Goal: Task Accomplishment & Management: Use online tool/utility

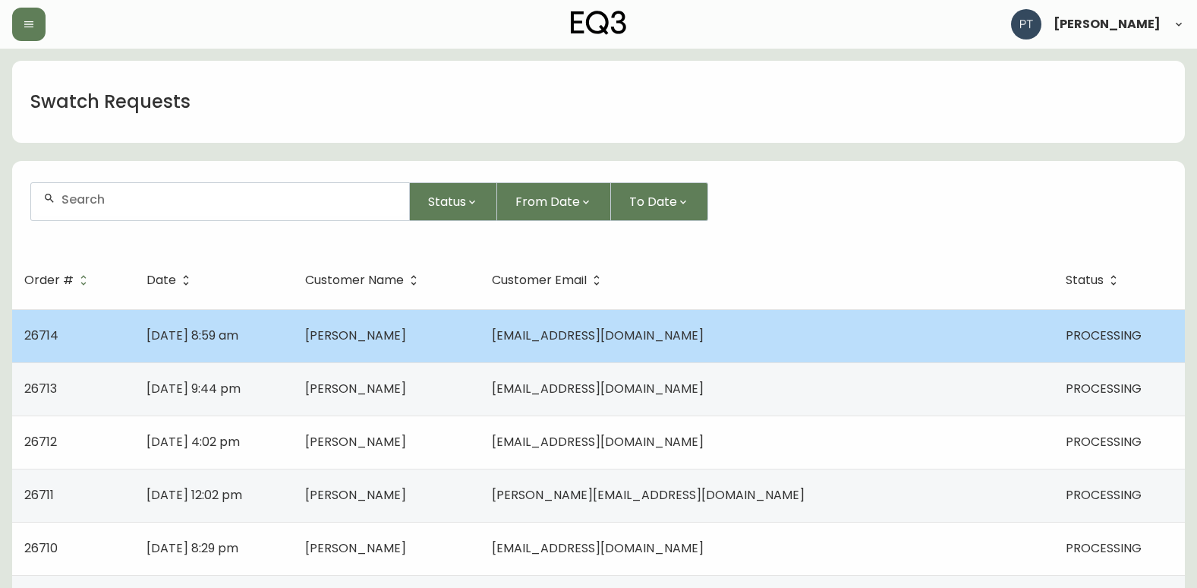
click at [480, 327] on td "[PERSON_NAME]" at bounding box center [386, 335] width 187 height 53
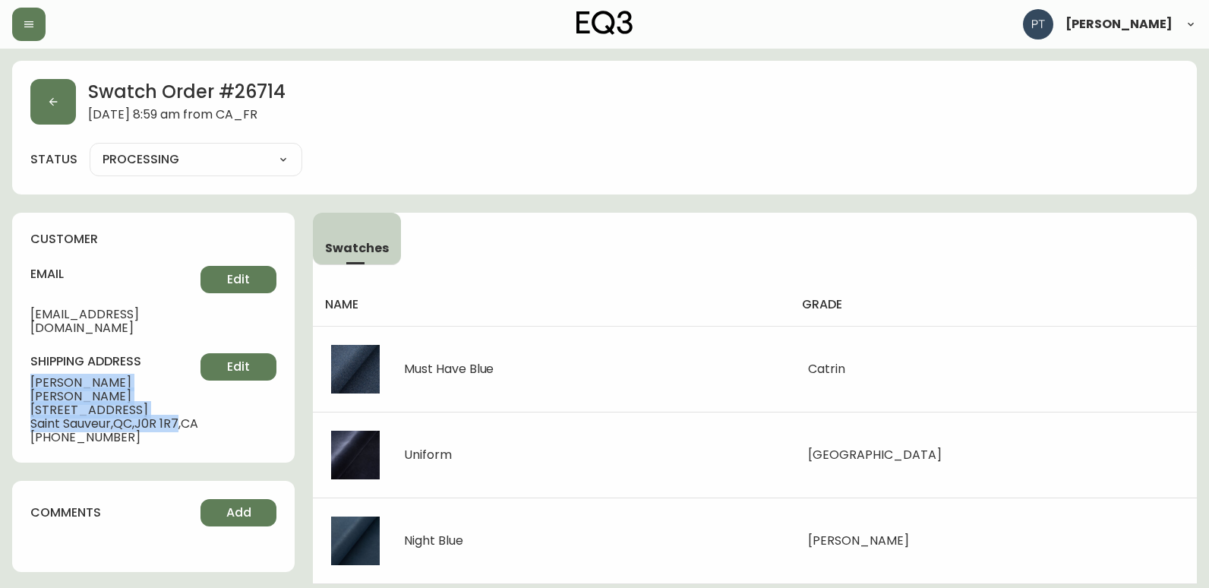
drag, startPoint x: 27, startPoint y: 362, endPoint x: 185, endPoint y: 390, distance: 161.0
click at [185, 390] on div "customer email [EMAIL_ADDRESS][DOMAIN_NAME] Edit shipping address [GEOGRAPHIC_D…" at bounding box center [153, 338] width 282 height 250
copy div "[PERSON_NAME] [STREET_ADDRESS]"
click at [48, 103] on icon "button" at bounding box center [53, 102] width 12 height 12
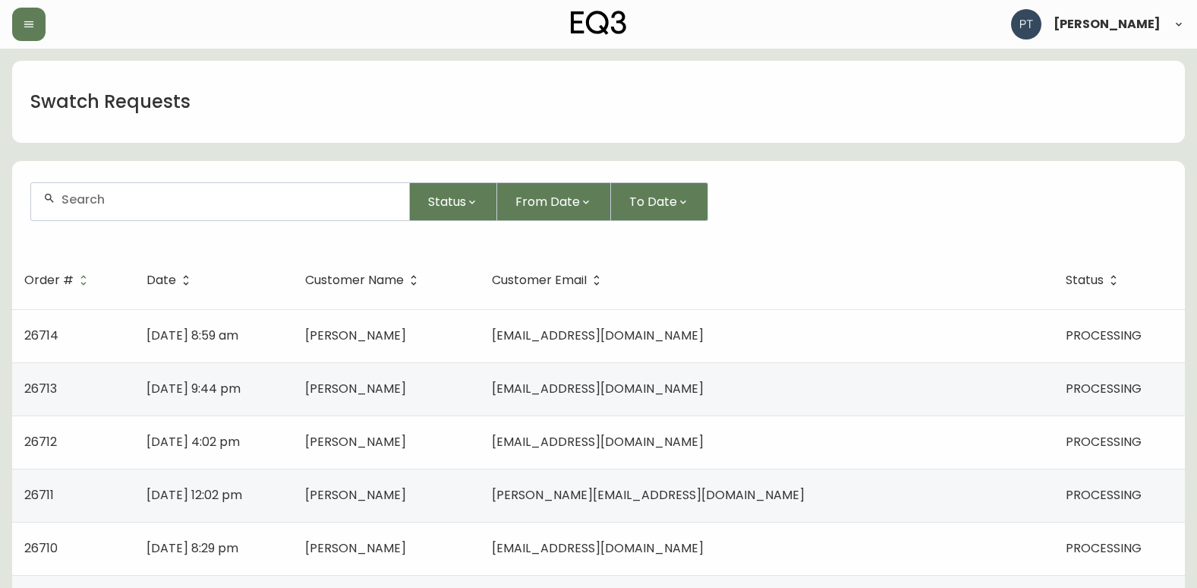
click at [292, 372] on td "[DATE] 9:44 pm" at bounding box center [213, 388] width 158 height 53
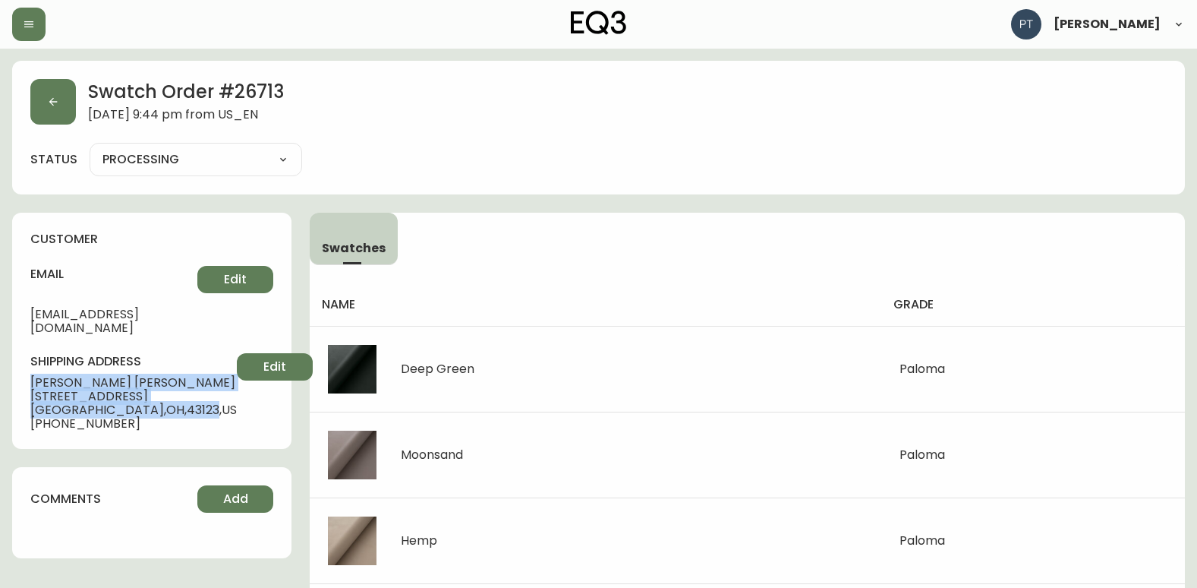
drag, startPoint x: 25, startPoint y: 365, endPoint x: 153, endPoint y: 395, distance: 131.7
click at [153, 395] on div "customer email [EMAIL_ADDRESS][DOMAIN_NAME] Edit shipping address [PERSON_NAME]…" at bounding box center [151, 331] width 279 height 236
copy div "[PERSON_NAME] [STREET_ADDRESS]"
click at [64, 112] on button "button" at bounding box center [53, 102] width 46 height 46
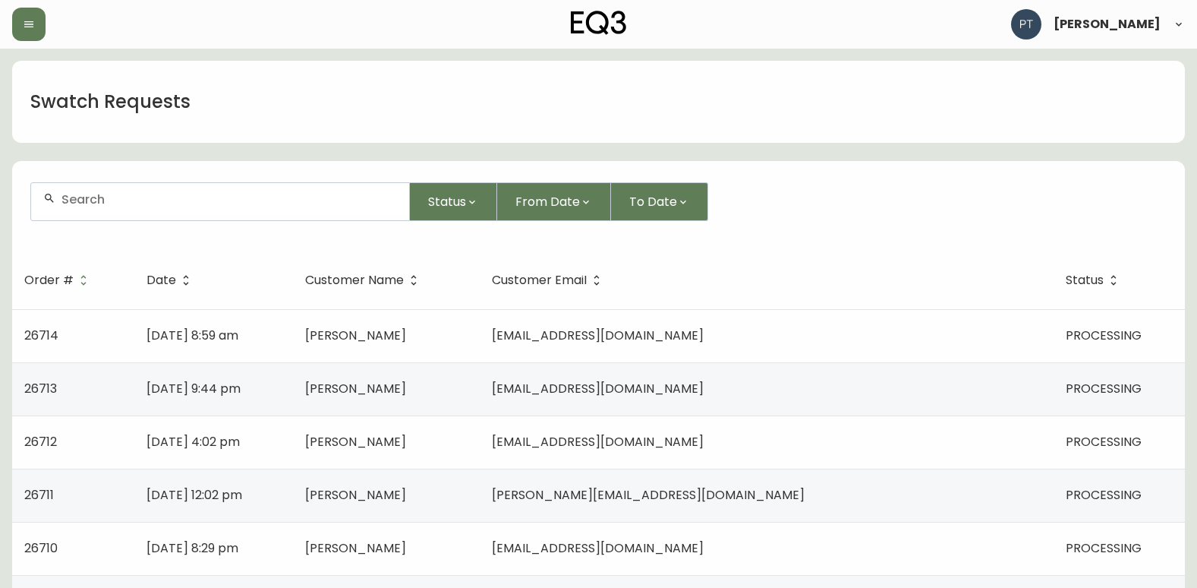
click at [406, 438] on span "[PERSON_NAME]" at bounding box center [355, 441] width 101 height 17
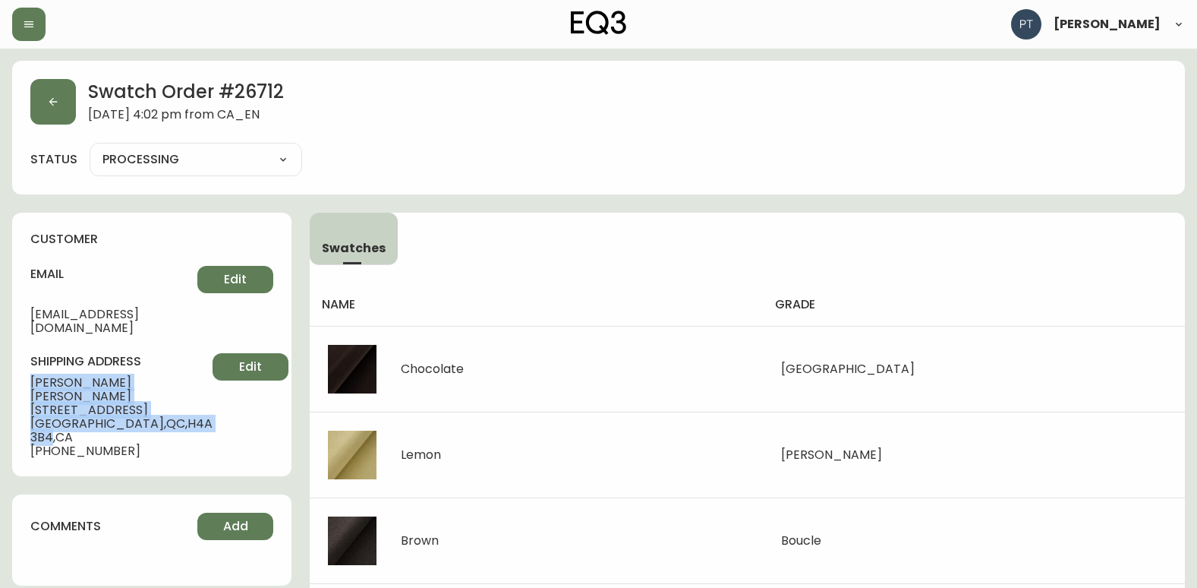
drag, startPoint x: 21, startPoint y: 359, endPoint x: 162, endPoint y: 396, distance: 145.1
click at [162, 396] on div "customer email [EMAIL_ADDRESS][DOMAIN_NAME] Edit shipping address [PERSON_NAME]…" at bounding box center [151, 344] width 279 height 263
copy div "[PERSON_NAME] [STREET_ADDRESS]"
click at [56, 109] on button "button" at bounding box center [53, 102] width 46 height 46
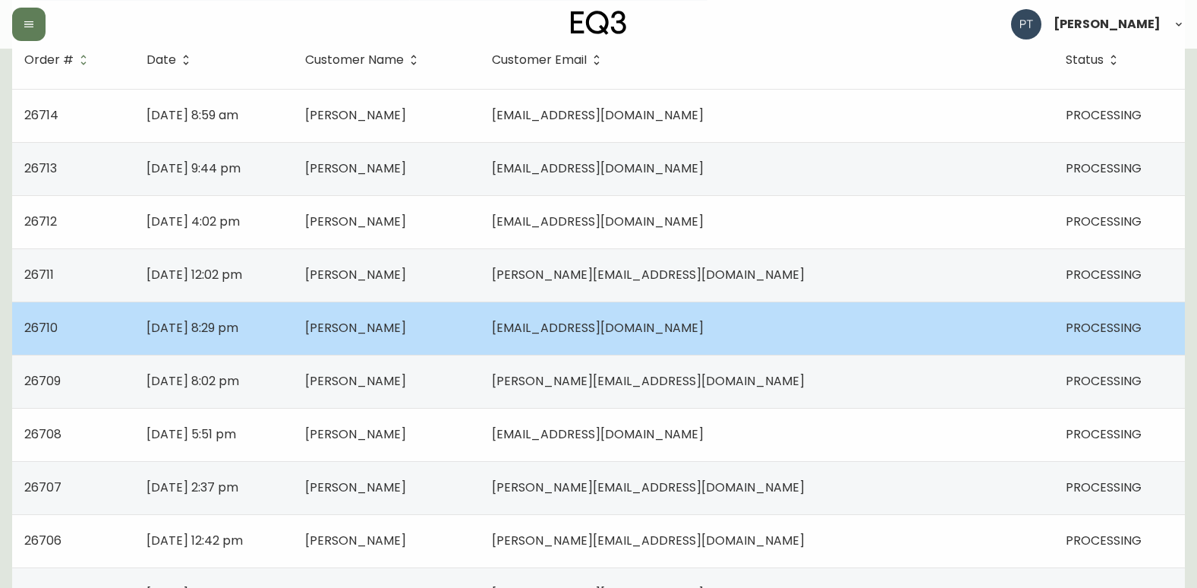
scroll to position [228, 0]
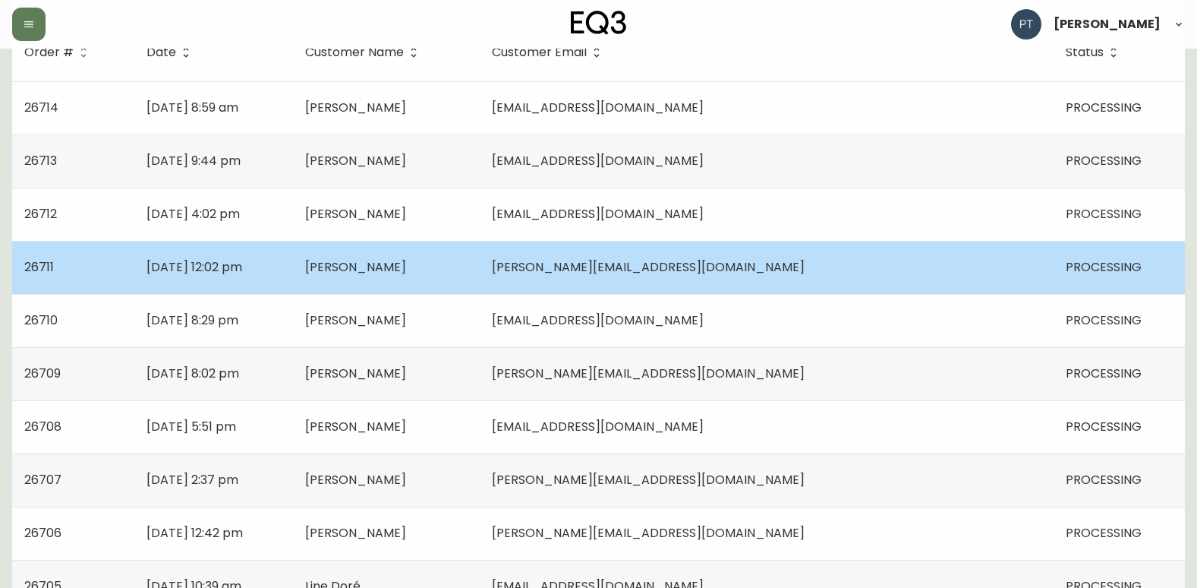
click at [406, 271] on span "[PERSON_NAME]" at bounding box center [355, 266] width 101 height 17
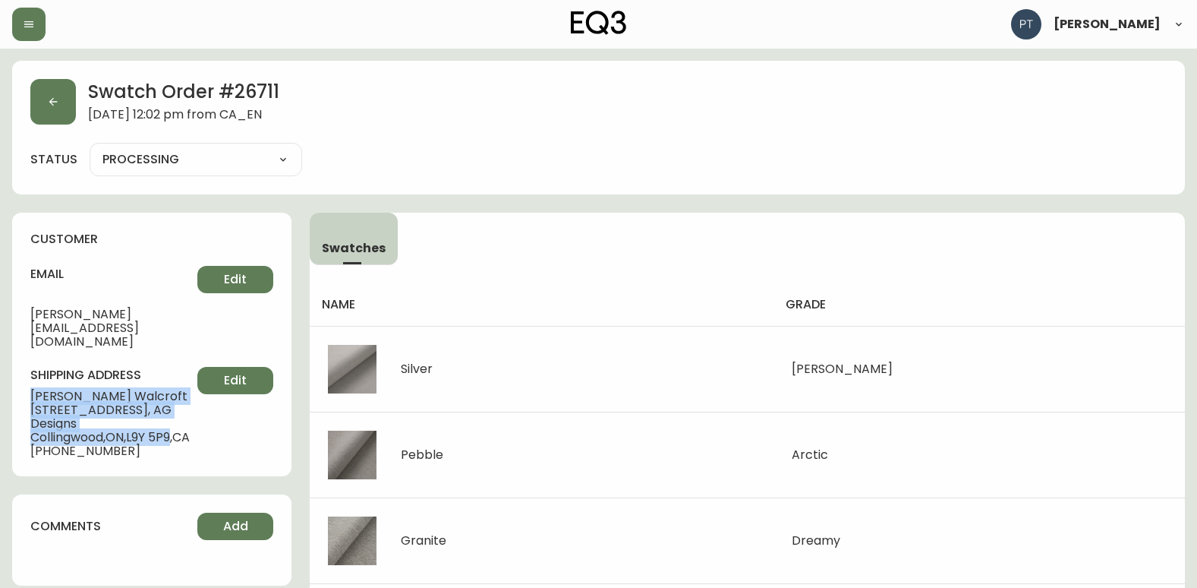
drag, startPoint x: 30, startPoint y: 361, endPoint x: 178, endPoint y: 405, distance: 154.5
click at [178, 405] on div "shipping address [PERSON_NAME] [STREET_ADDRESS] [PHONE_NUMBER] Edit" at bounding box center [151, 412] width 243 height 91
copy div "[PERSON_NAME] [STREET_ADDRESS]"
click at [37, 115] on button "button" at bounding box center [53, 102] width 46 height 46
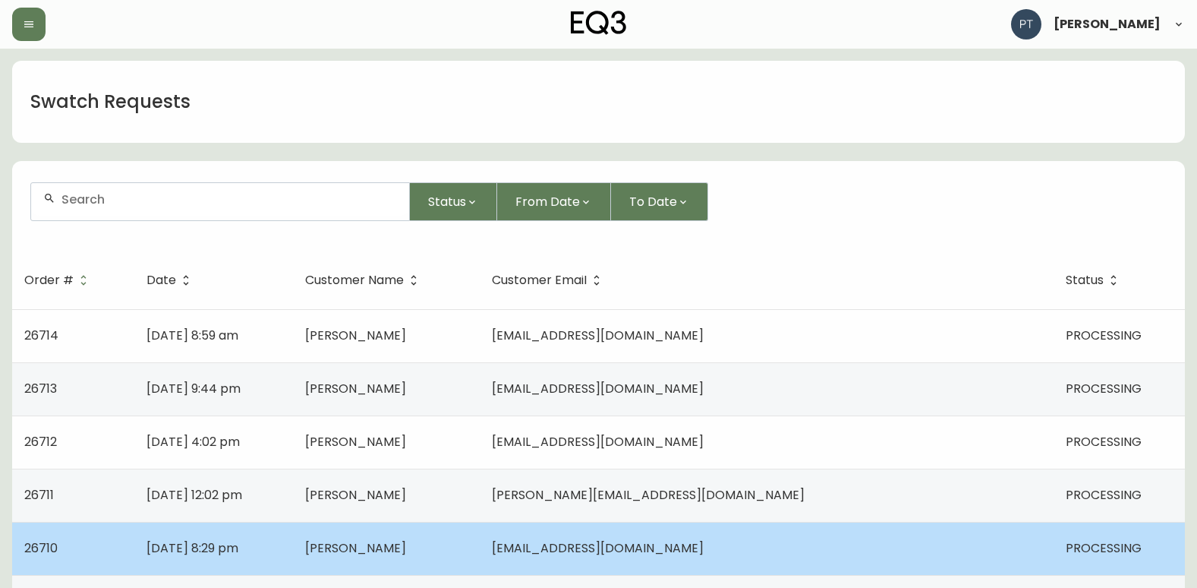
click at [406, 544] on span "[PERSON_NAME]" at bounding box center [355, 547] width 101 height 17
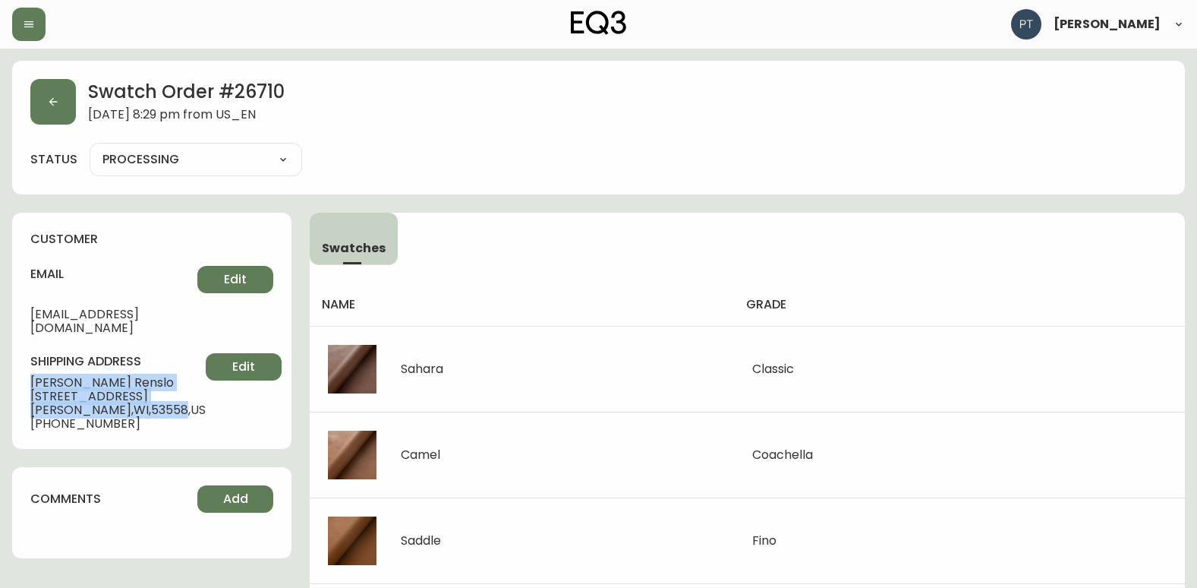
drag, startPoint x: 21, startPoint y: 364, endPoint x: 157, endPoint y: 399, distance: 140.1
click at [157, 399] on div "customer email [EMAIL_ADDRESS][DOMAIN_NAME] Edit shipping address [PERSON_NAME]…" at bounding box center [151, 331] width 279 height 236
copy div "[PERSON_NAME] [STREET_ADDRESS][PERSON_NAME]"
click at [39, 103] on button "button" at bounding box center [53, 102] width 46 height 46
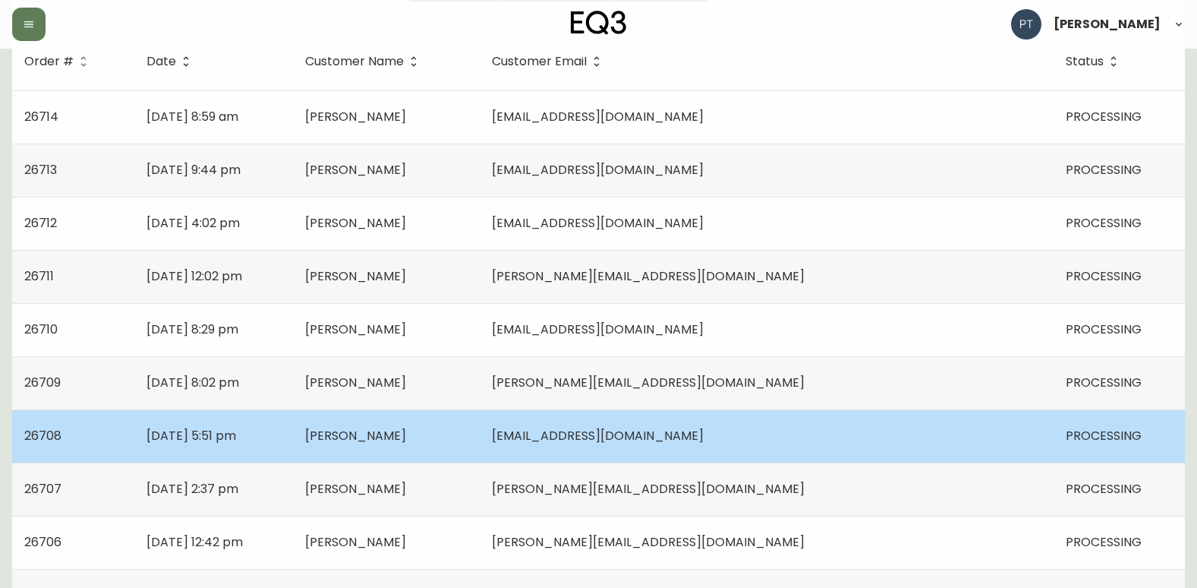
scroll to position [228, 0]
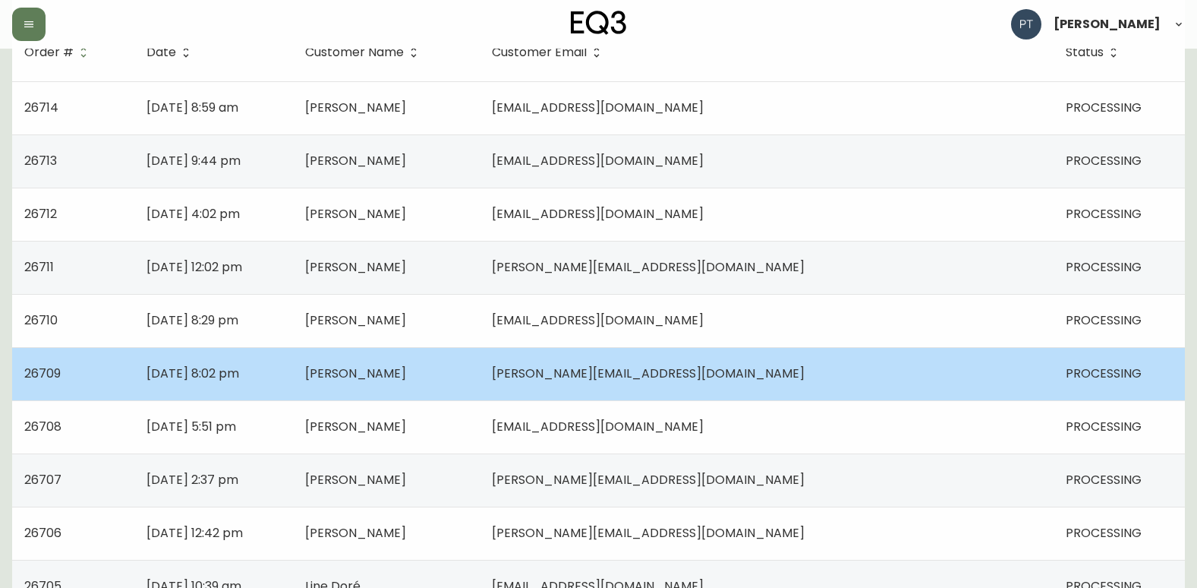
click at [480, 368] on td "[PERSON_NAME]" at bounding box center [386, 373] width 187 height 53
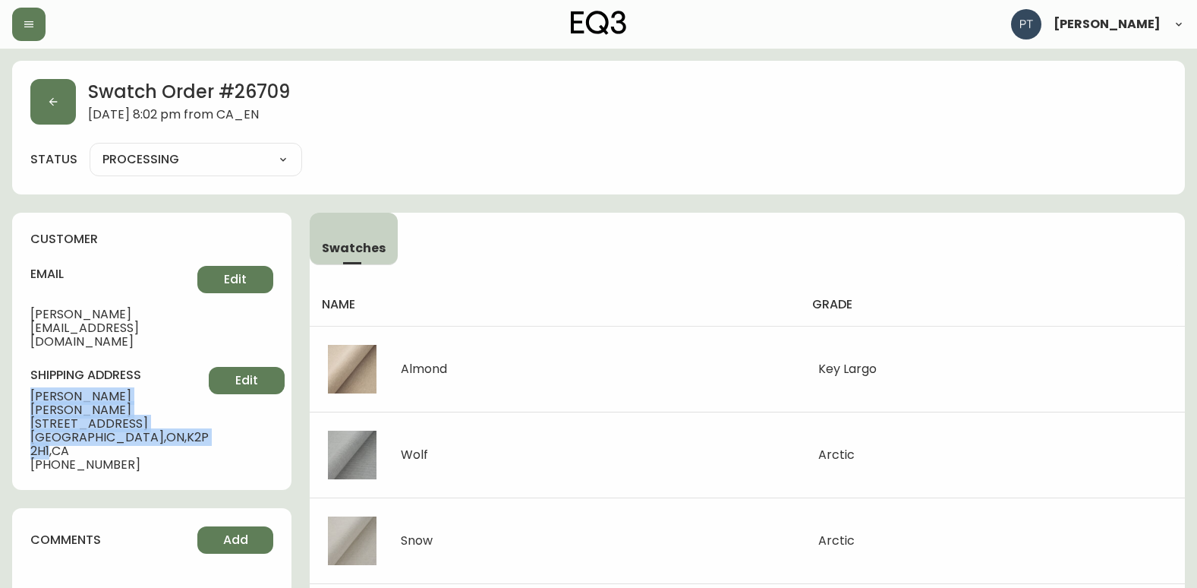
drag, startPoint x: 19, startPoint y: 359, endPoint x: 148, endPoint y: 402, distance: 136.1
click at [148, 402] on div "customer email [PERSON_NAME][EMAIL_ADDRESS][DOMAIN_NAME] Edit shipping address …" at bounding box center [151, 351] width 279 height 277
copy div "[PERSON_NAME] [STREET_ADDRESS]"
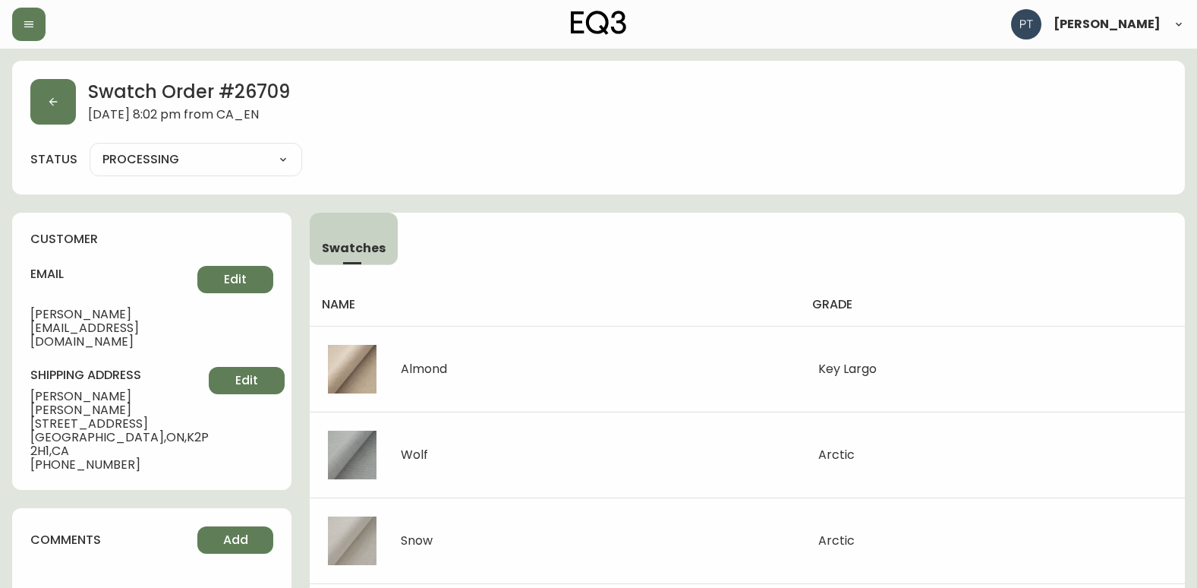
click at [52, 98] on icon "button" at bounding box center [53, 102] width 12 height 12
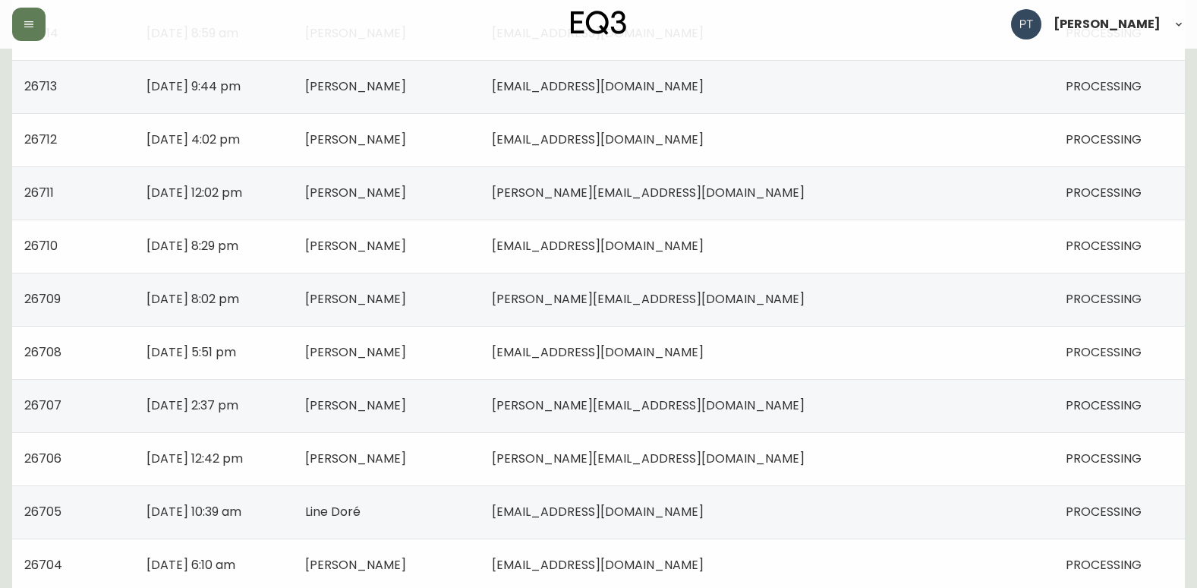
scroll to position [304, 0]
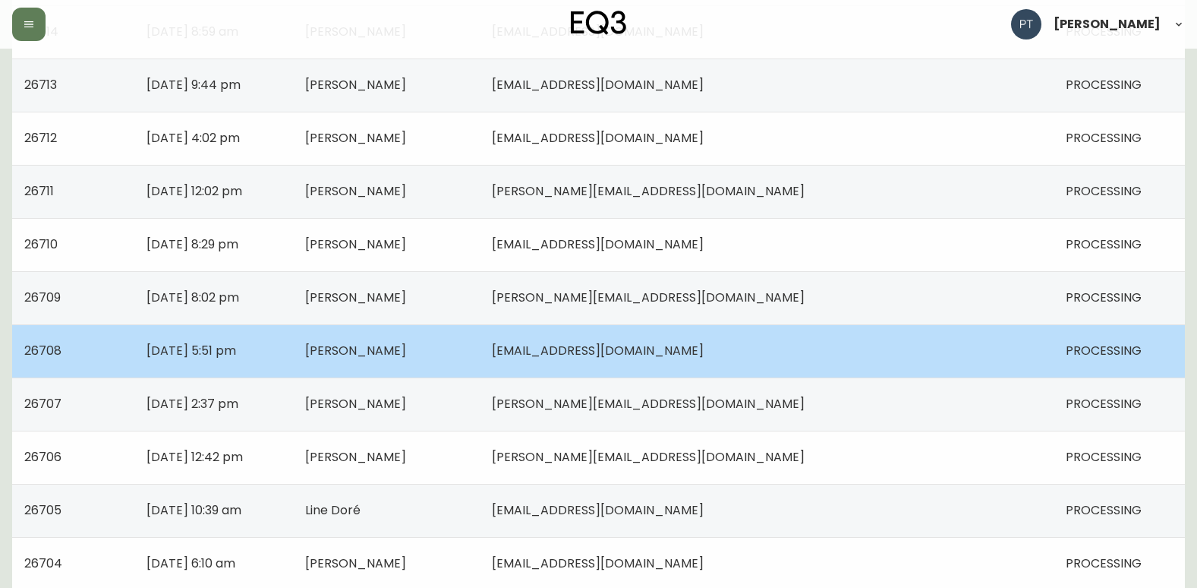
click at [479, 368] on td "[PERSON_NAME]" at bounding box center [386, 350] width 187 height 53
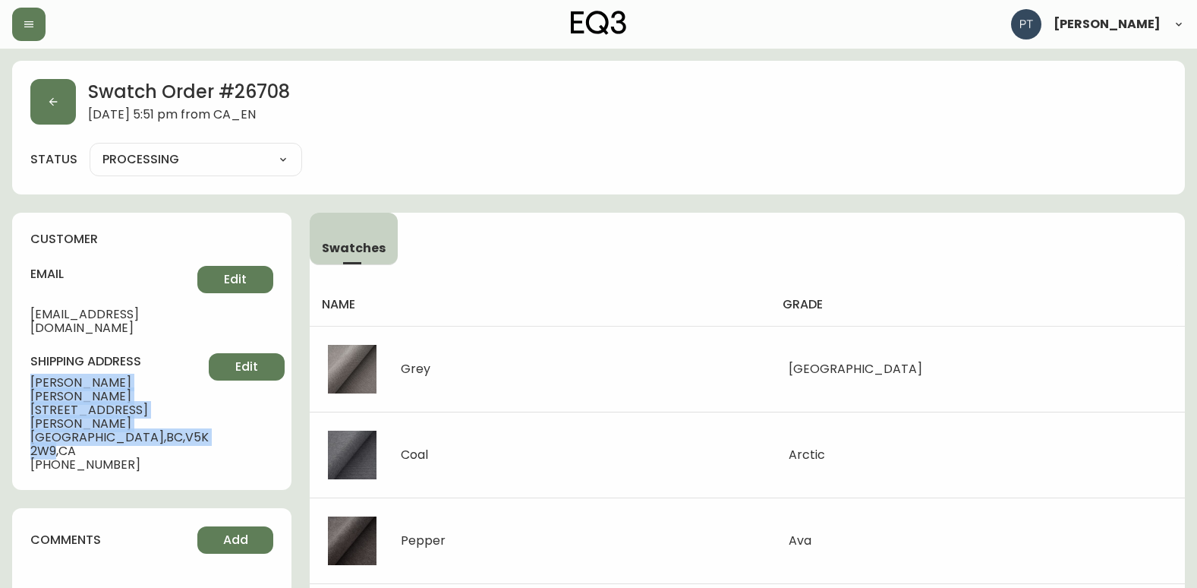
drag, startPoint x: 27, startPoint y: 365, endPoint x: 174, endPoint y: 394, distance: 149.4
click at [174, 394] on div "customer email [EMAIL_ADDRESS][DOMAIN_NAME] Edit shipping address [PERSON_NAME]…" at bounding box center [151, 351] width 279 height 277
copy div "[PERSON_NAME] [STREET_ADDRESS][PERSON_NAME]"
click at [64, 115] on button "button" at bounding box center [53, 102] width 46 height 46
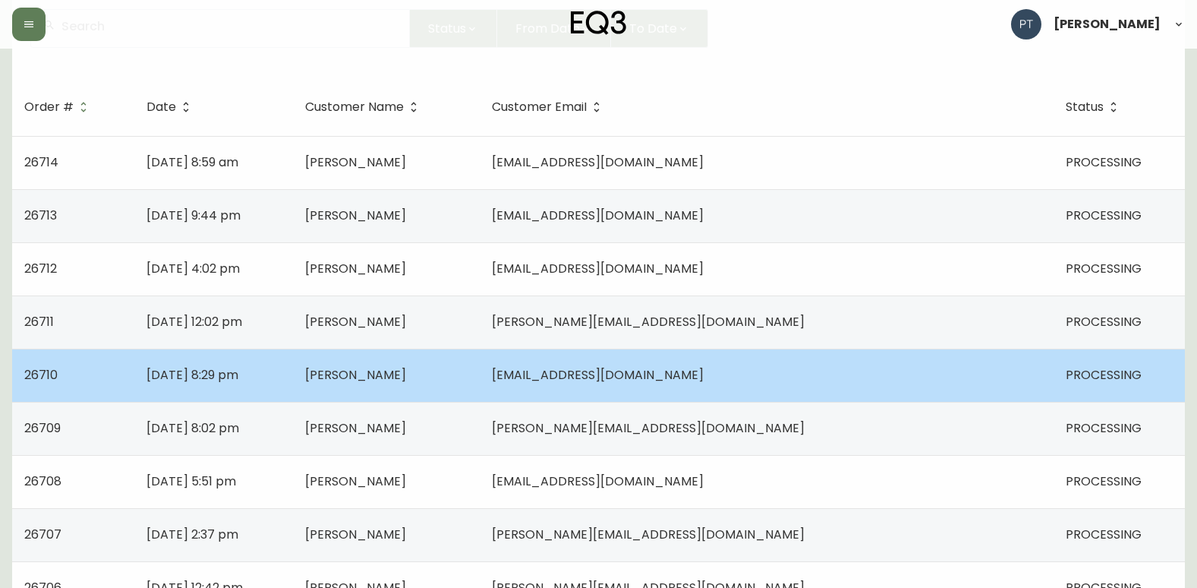
scroll to position [380, 0]
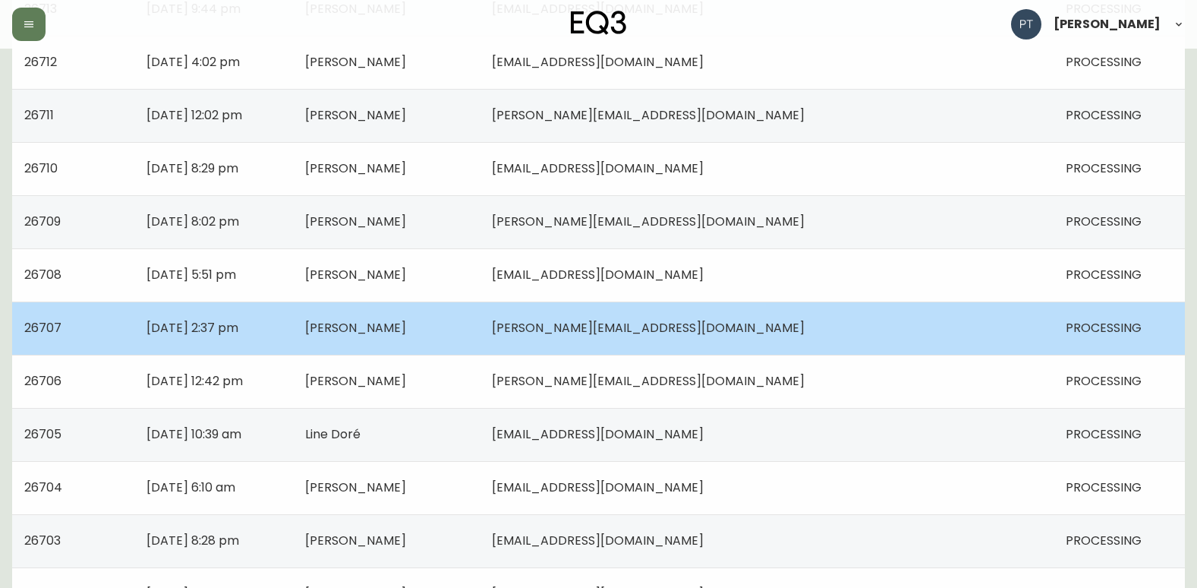
click at [480, 322] on td "[PERSON_NAME]" at bounding box center [386, 327] width 187 height 53
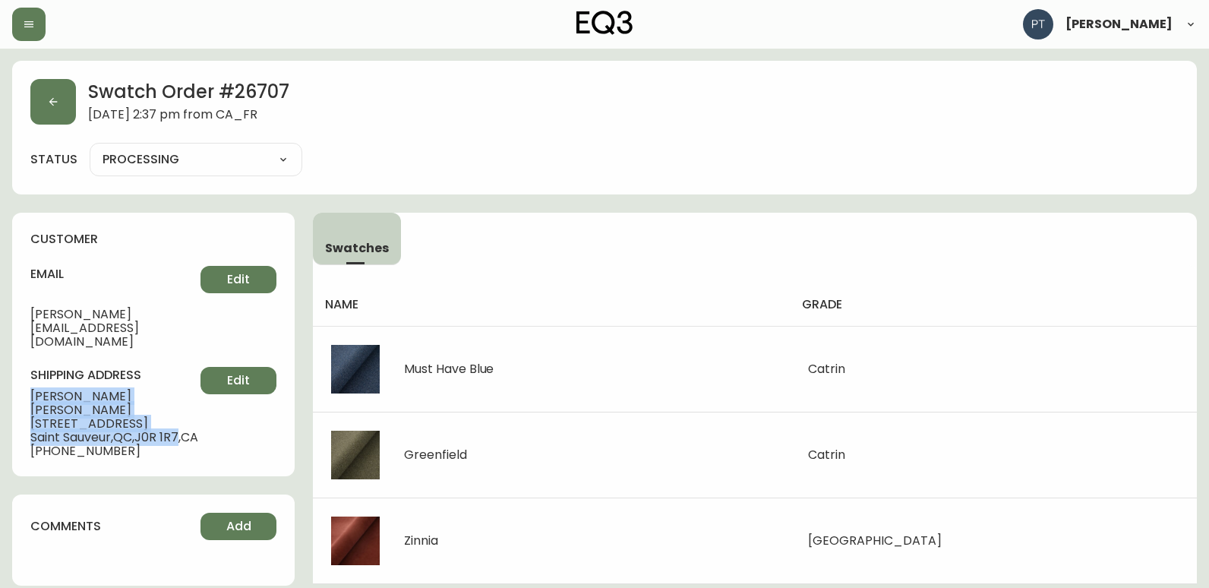
drag, startPoint x: 27, startPoint y: 365, endPoint x: 185, endPoint y: 398, distance: 161.3
click at [185, 398] on div "customer email [PERSON_NAME][EMAIL_ADDRESS][DOMAIN_NAME] Edit shipping address …" at bounding box center [153, 344] width 282 height 263
copy div "[PERSON_NAME] [STREET_ADDRESS]"
click at [56, 109] on button "button" at bounding box center [53, 102] width 46 height 46
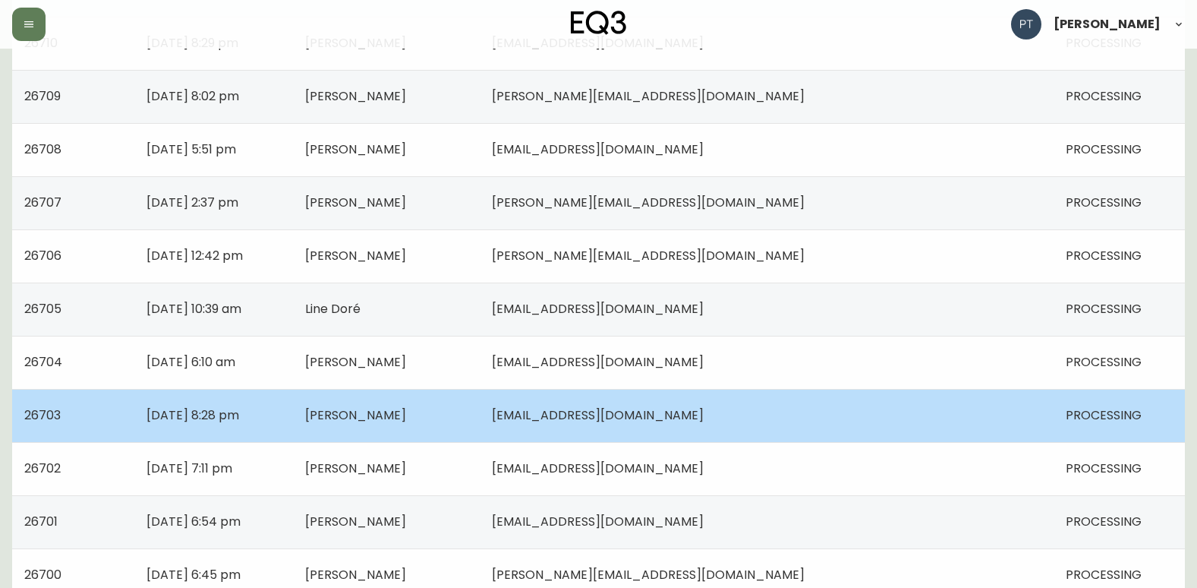
scroll to position [532, 0]
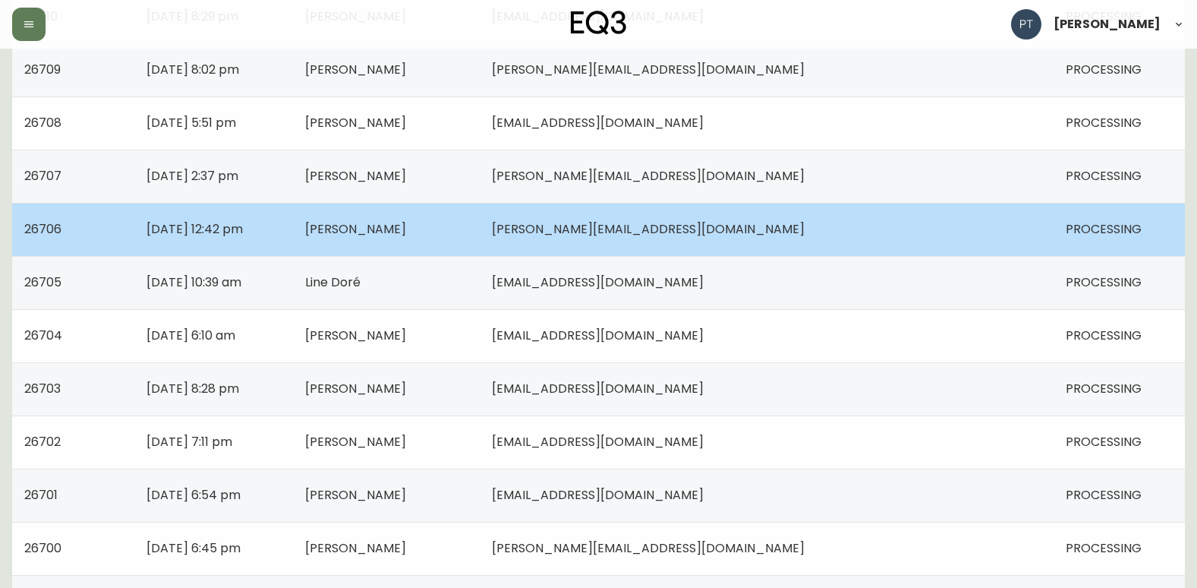
click at [406, 232] on span "[PERSON_NAME]" at bounding box center [355, 228] width 101 height 17
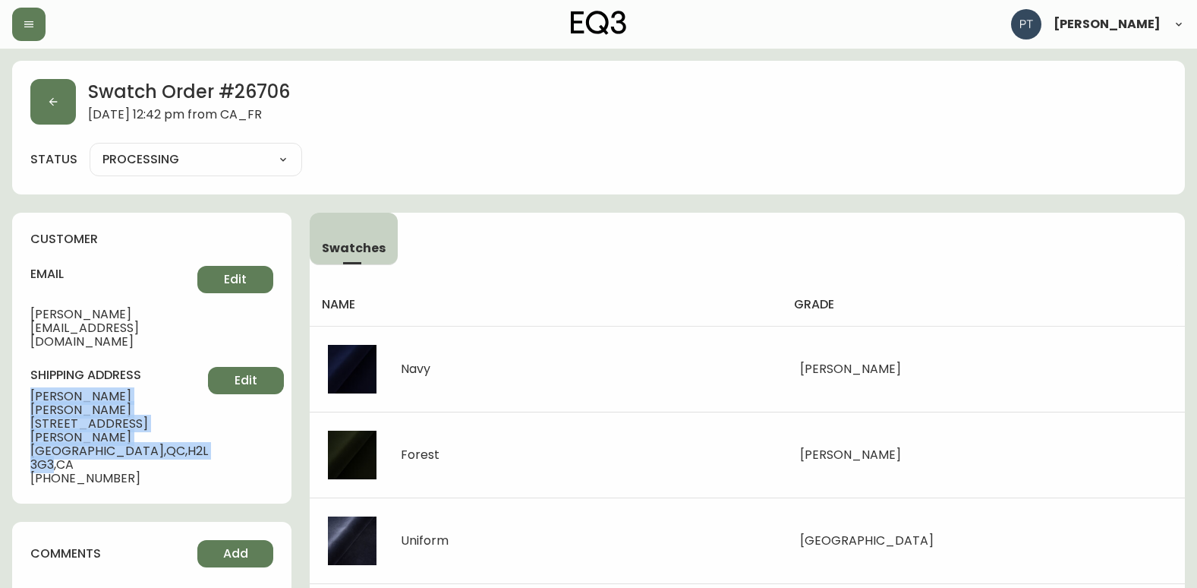
drag, startPoint x: 24, startPoint y: 364, endPoint x: 162, endPoint y: 393, distance: 141.2
click at [162, 393] on div "customer email [PERSON_NAME][EMAIL_ADDRESS][DOMAIN_NAME] Edit shipping address …" at bounding box center [151, 358] width 279 height 291
copy div "[PERSON_NAME] [STREET_ADDRESS][PERSON_NAME]"
click at [56, 99] on icon "button" at bounding box center [53, 102] width 12 height 12
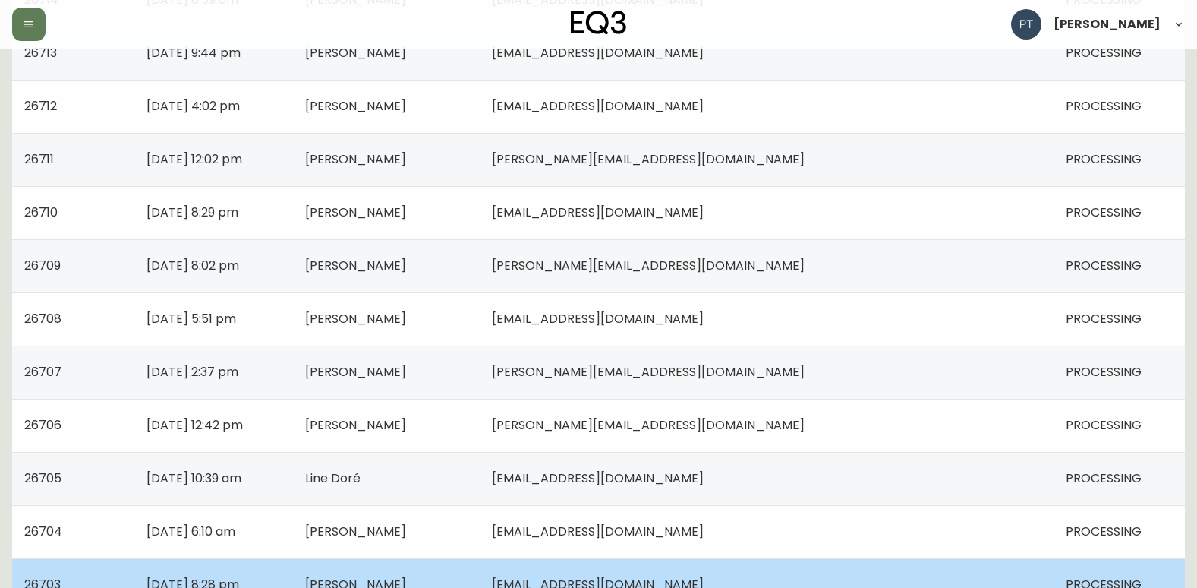
scroll to position [532, 0]
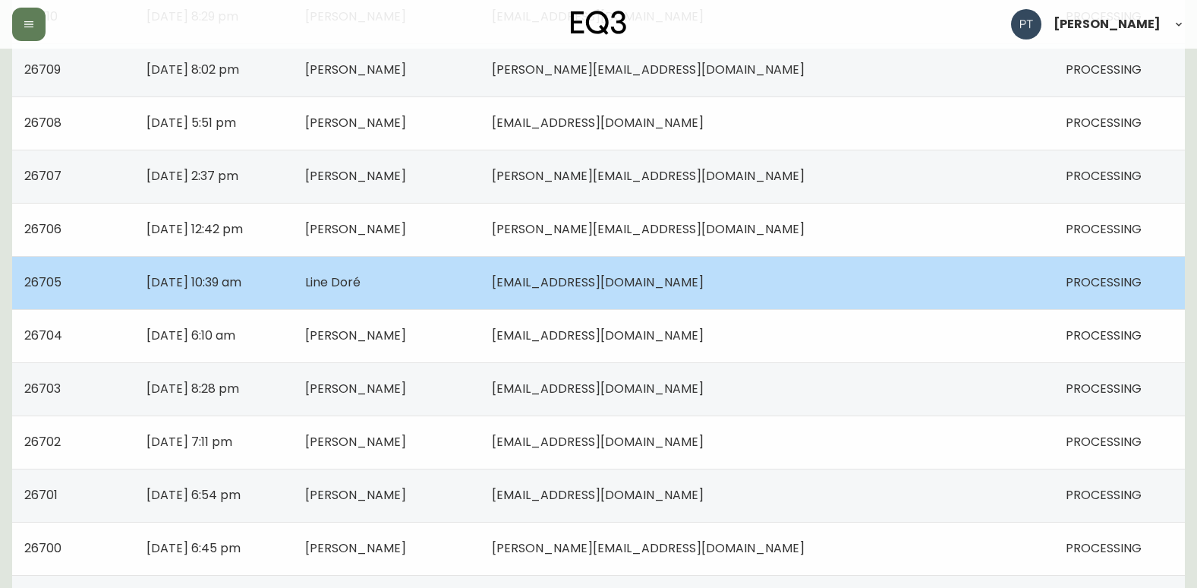
click at [292, 281] on td "[DATE] 10:39 am" at bounding box center [213, 282] width 158 height 53
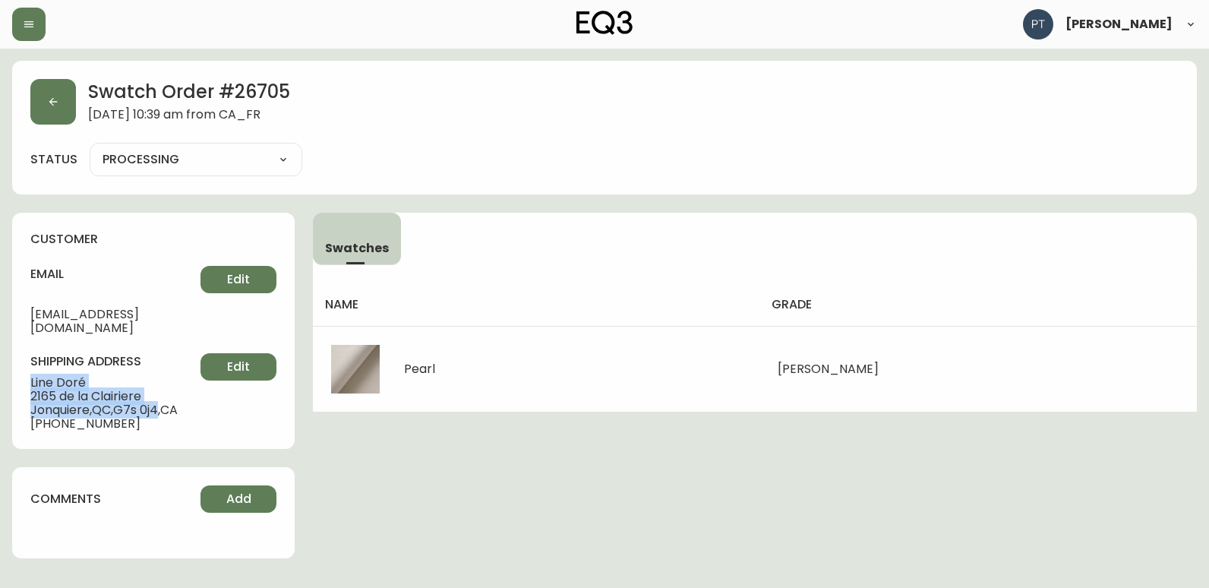
drag, startPoint x: 24, startPoint y: 362, endPoint x: 165, endPoint y: 396, distance: 145.1
click at [165, 396] on div "customer email [EMAIL_ADDRESS][DOMAIN_NAME] Edit shipping address Line Doré [ST…" at bounding box center [153, 331] width 282 height 236
copy div "Line Doré [STREET_ADDRESS]"
click at [18, 98] on div "Swatch Order # 26705 [DATE] 10:39 am from [GEOGRAPHIC_DATA] status PROCESSING P…" at bounding box center [604, 128] width 1185 height 134
click at [34, 99] on button "button" at bounding box center [53, 102] width 46 height 46
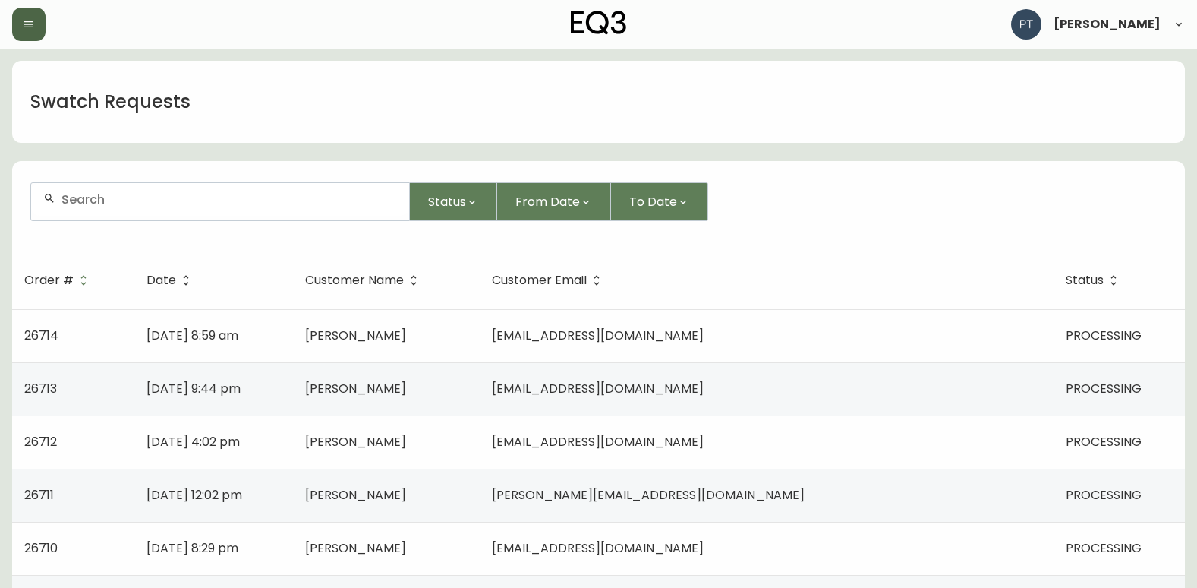
click at [35, 25] on button "button" at bounding box center [28, 24] width 33 height 33
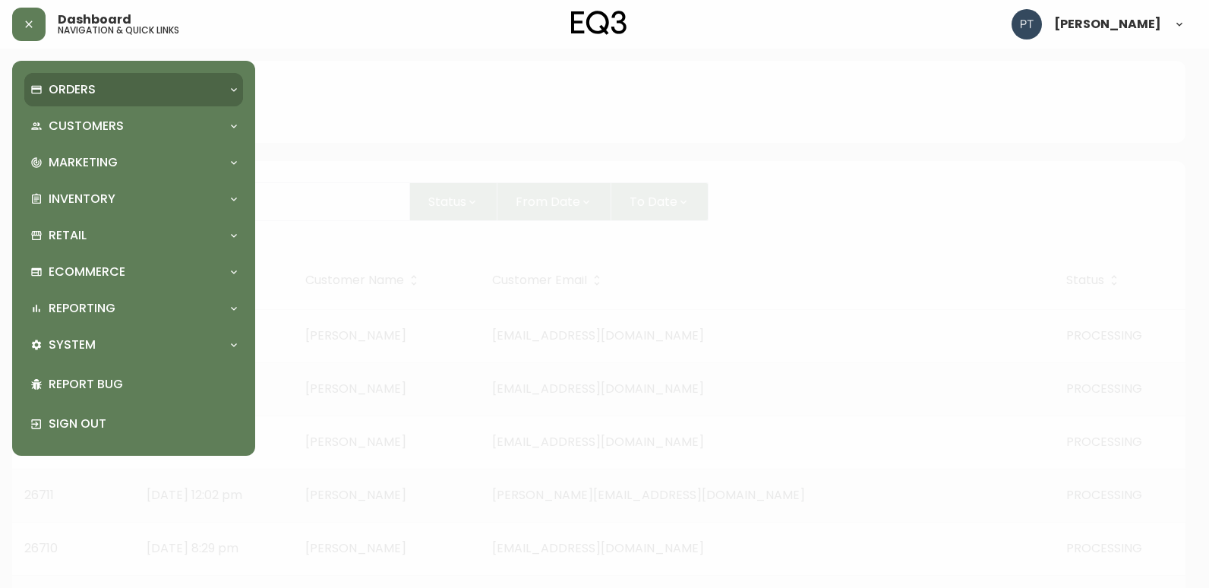
click at [58, 83] on p "Orders" at bounding box center [72, 89] width 47 height 17
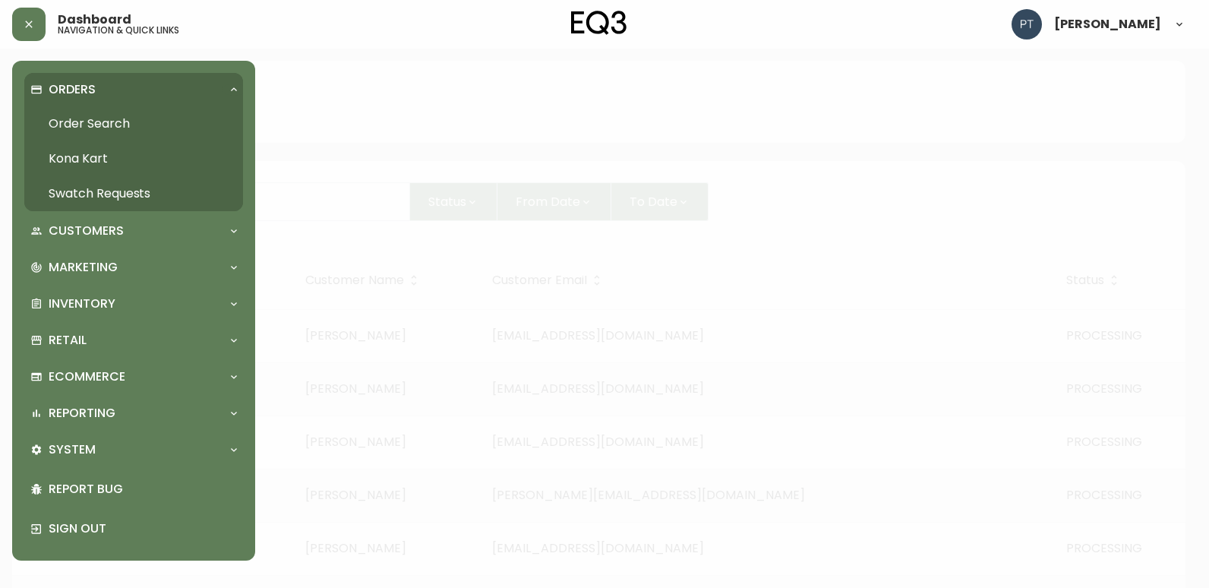
click at [78, 124] on link "Order Search" at bounding box center [133, 123] width 219 height 35
